Goal: Transaction & Acquisition: Purchase product/service

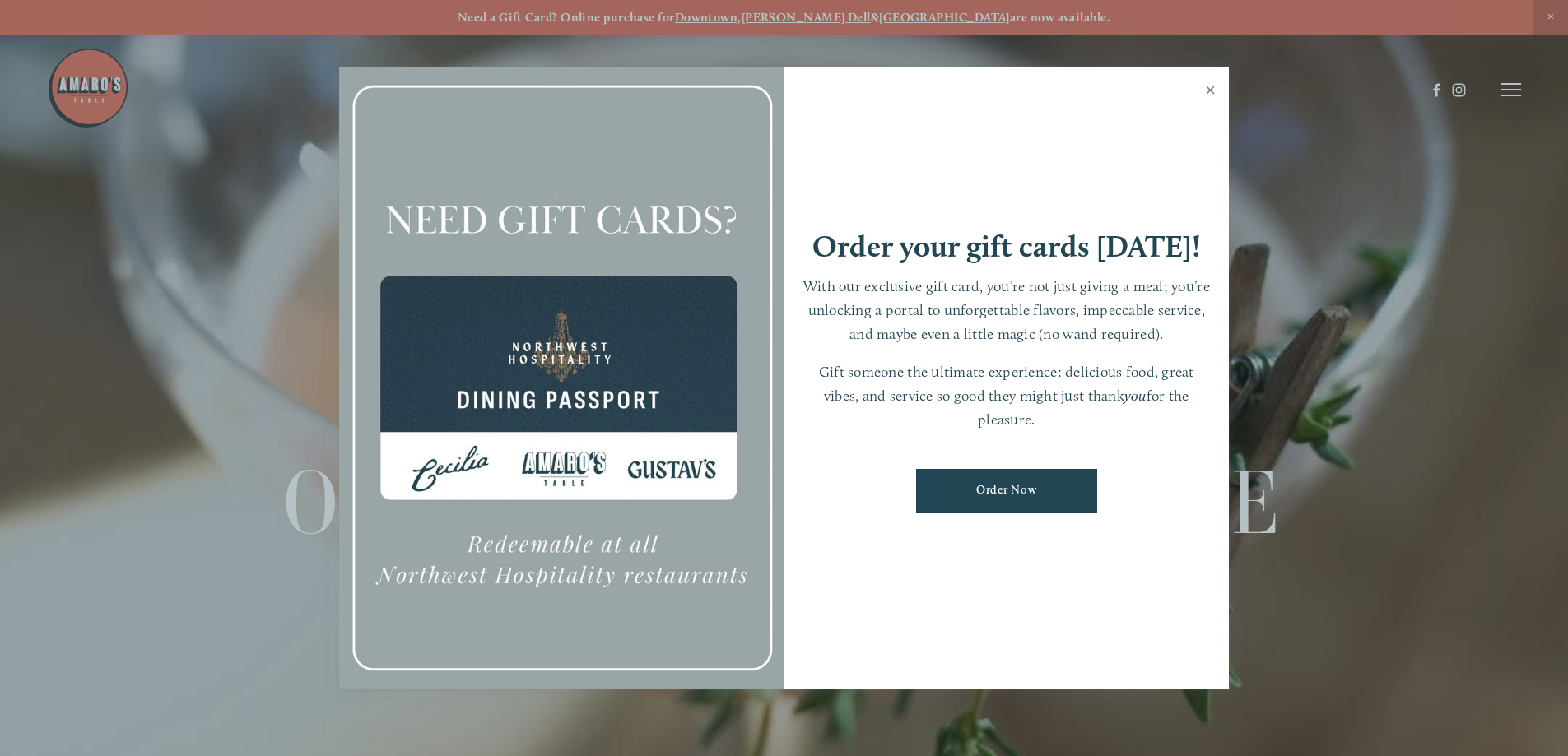
click at [1208, 86] on link "Close" at bounding box center [1209, 92] width 32 height 46
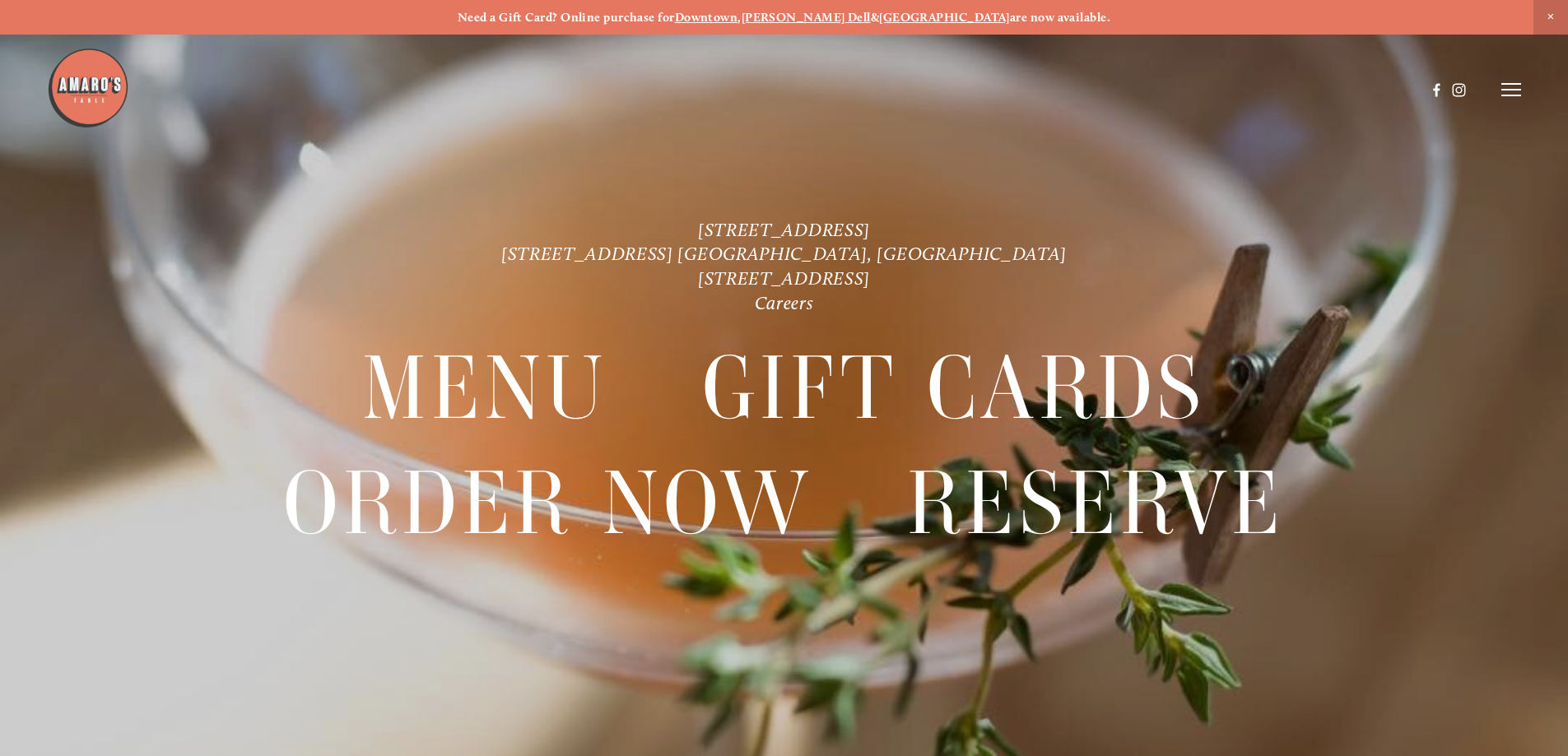
click at [1517, 94] on icon at bounding box center [1512, 89] width 20 height 15
click at [1213, 85] on span "Order Now" at bounding box center [1229, 89] width 67 height 15
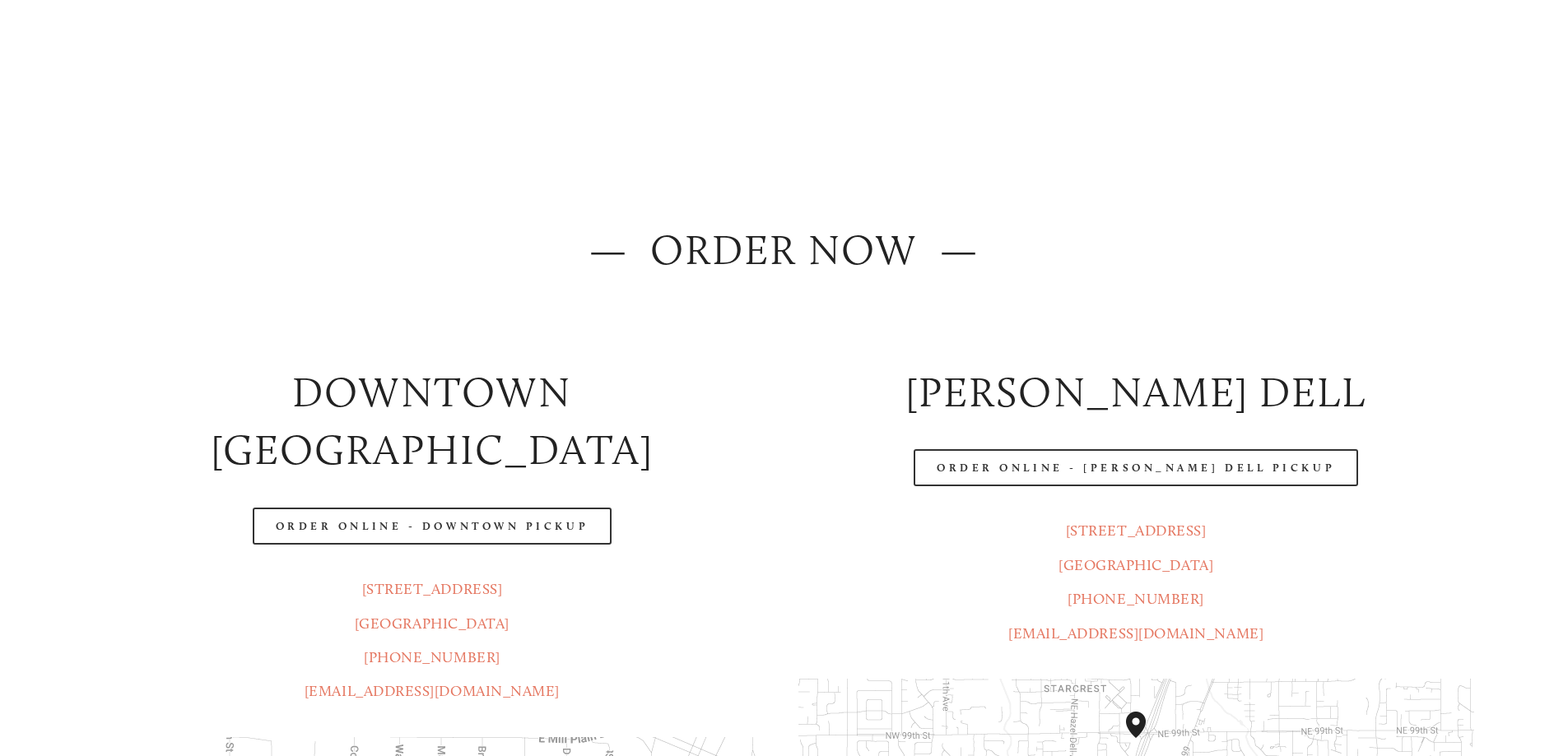
scroll to position [165, 0]
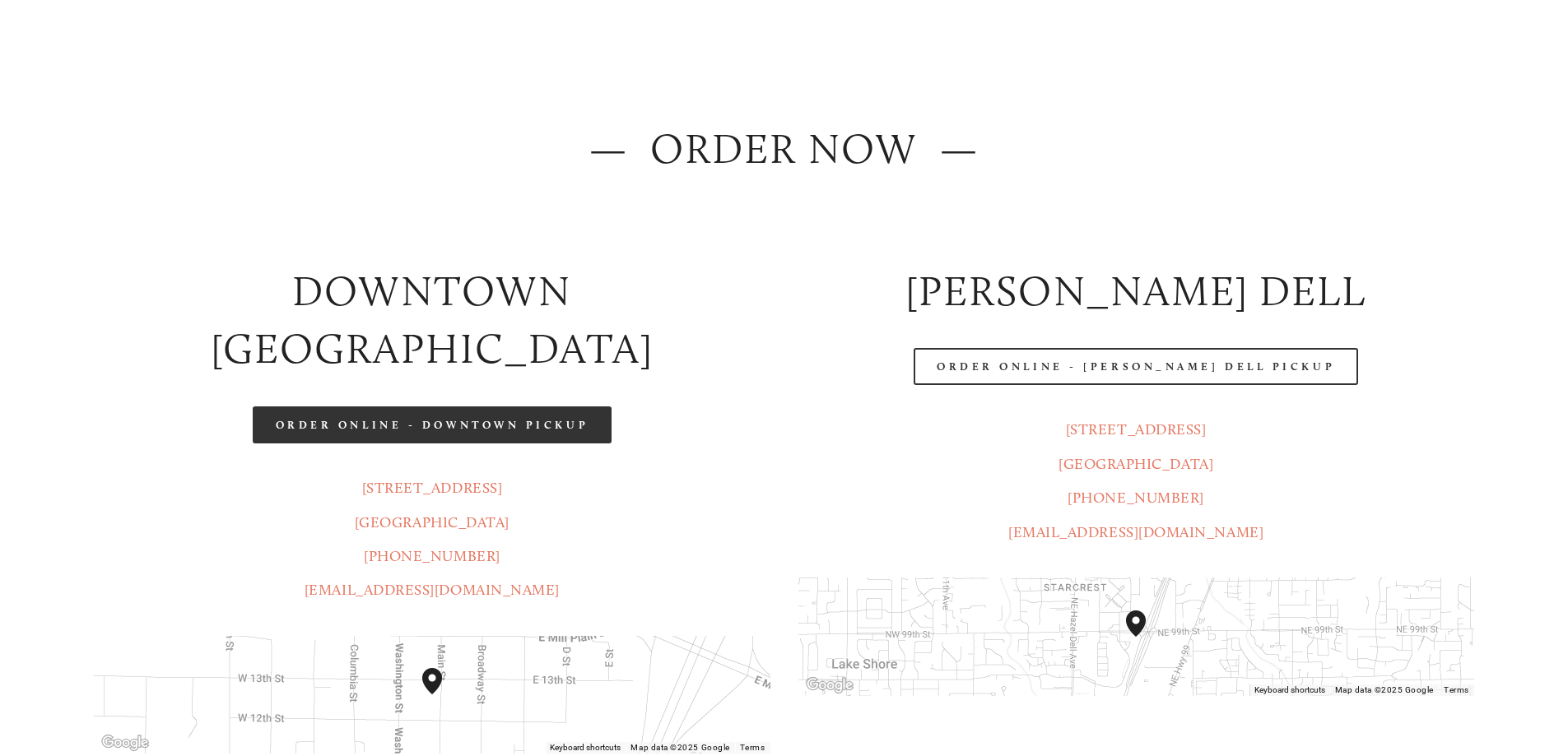
click at [369, 407] on link "Order Online - Downtown pickup" at bounding box center [432, 425] width 359 height 37
